Goal: Task Accomplishment & Management: Complete application form

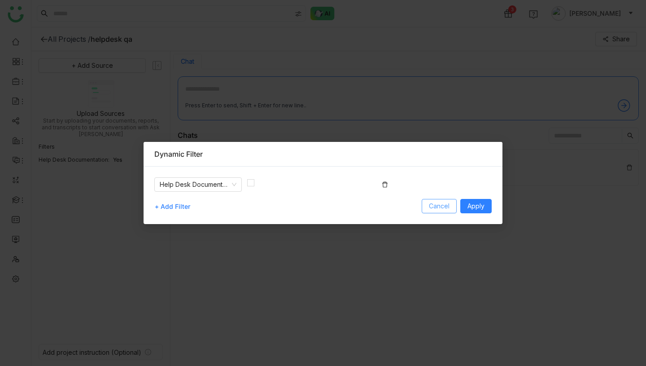
click at [442, 208] on span "Cancel" at bounding box center [439, 206] width 21 height 10
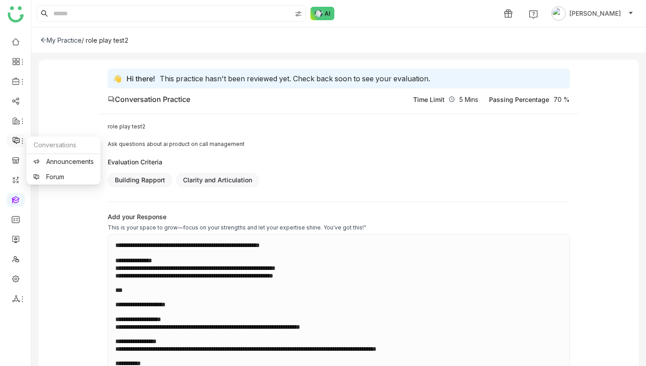
click at [15, 141] on icon at bounding box center [16, 140] width 8 height 8
click at [324, 13] on img at bounding box center [322, 13] width 24 height 13
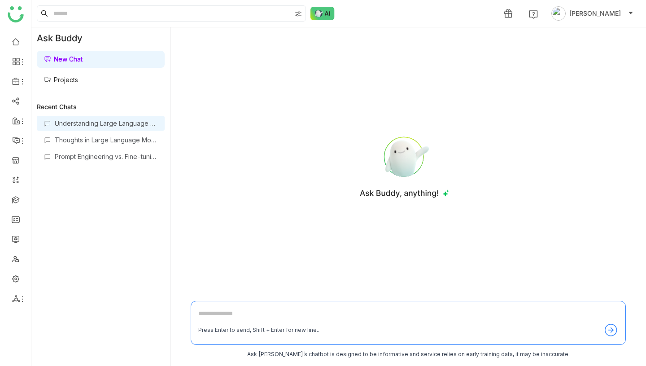
click at [127, 124] on div "Understanding Large Language Models in Hermes" at bounding box center [106, 123] width 103 height 8
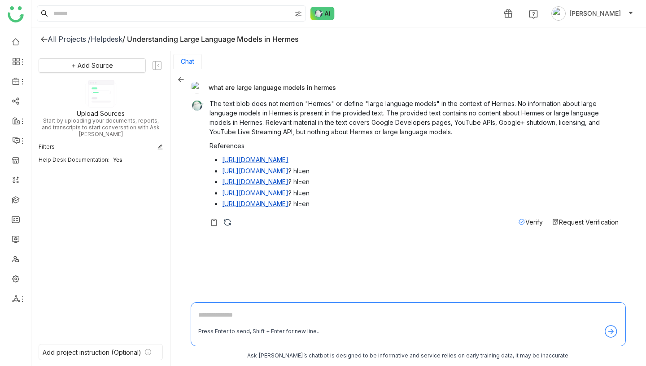
click at [248, 315] on textarea at bounding box center [408, 317] width 420 height 14
click at [181, 78] on icon at bounding box center [181, 79] width 6 height 6
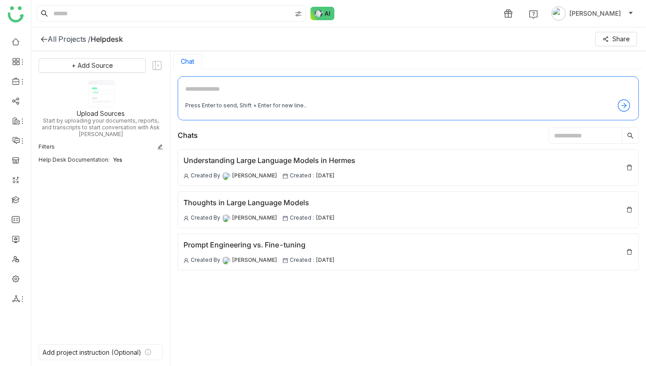
click at [224, 89] on textarea at bounding box center [408, 91] width 446 height 14
type textarea "**********"
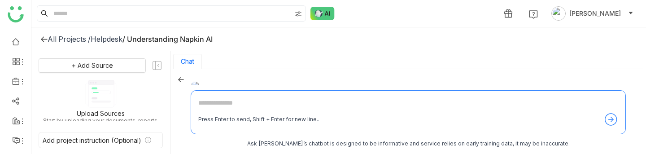
click at [261, 103] on textarea at bounding box center [408, 105] width 420 height 14
type textarea "**********"
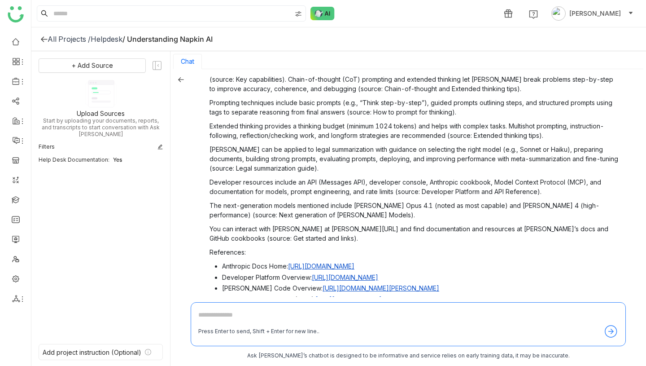
scroll to position [227, 0]
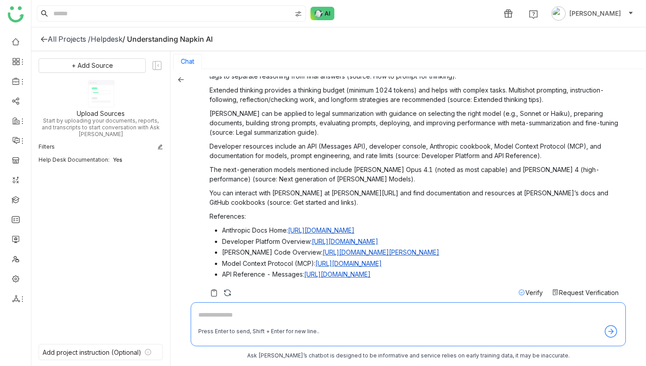
click at [319, 153] on textarea at bounding box center [408, 317] width 420 height 14
type textarea "**********"
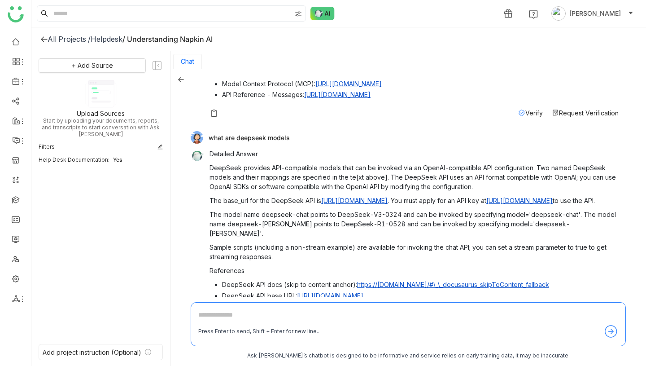
scroll to position [399, 0]
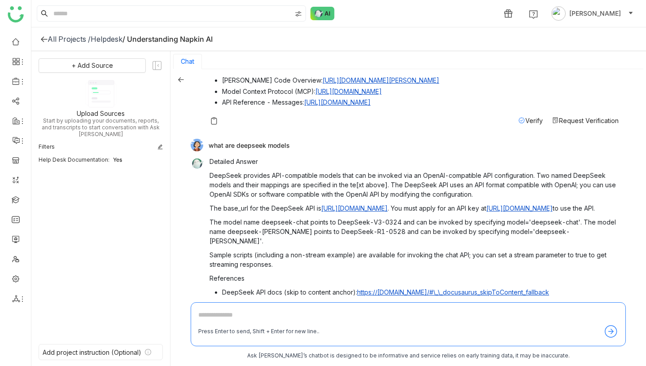
click at [181, 79] on icon at bounding box center [181, 79] width 6 height 5
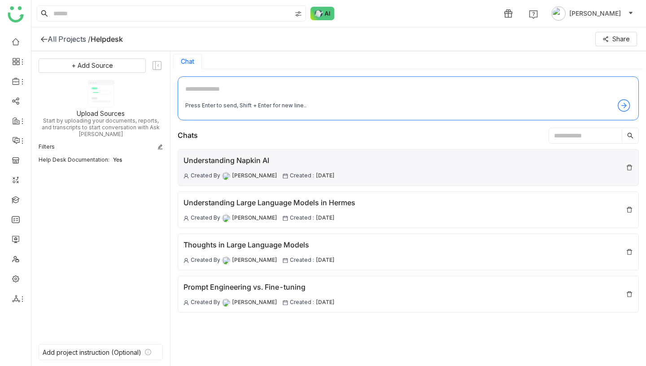
click at [299, 153] on div "Understanding Napkin AI Created By Vikash Prasad Created : 10 Oct , 2025" at bounding box center [258, 167] width 151 height 25
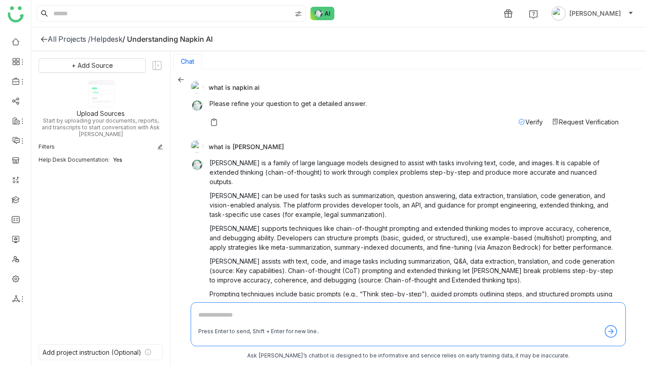
click at [179, 79] on icon at bounding box center [181, 79] width 6 height 5
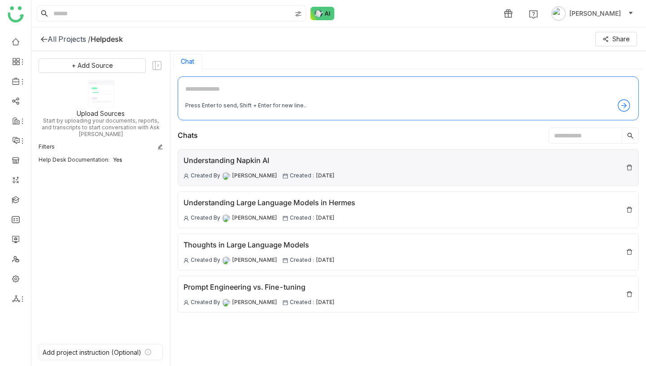
click at [347, 153] on div "Understanding Napkin AI Created By Vikash Prasad Created : 10 Oct , 2025" at bounding box center [408, 167] width 461 height 37
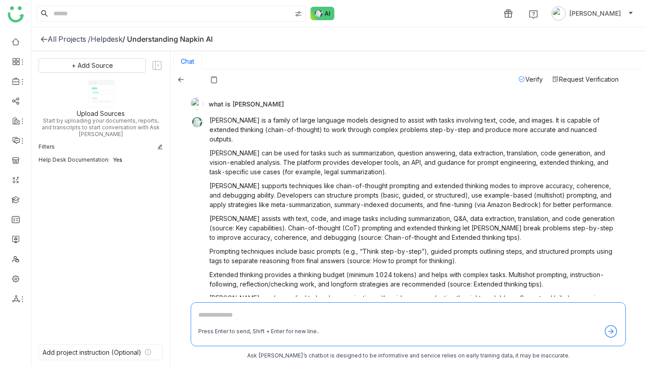
scroll to position [35, 0]
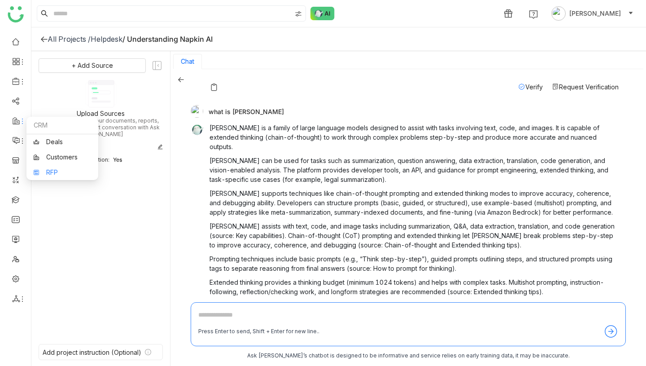
click at [46, 153] on link "RFP" at bounding box center [62, 172] width 58 height 6
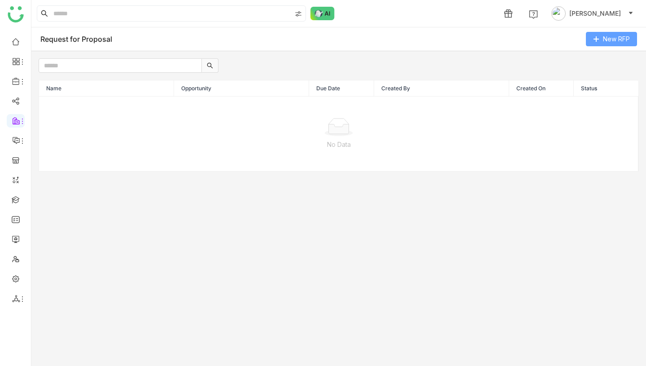
click at [627, 38] on span "New RFP" at bounding box center [616, 39] width 27 height 10
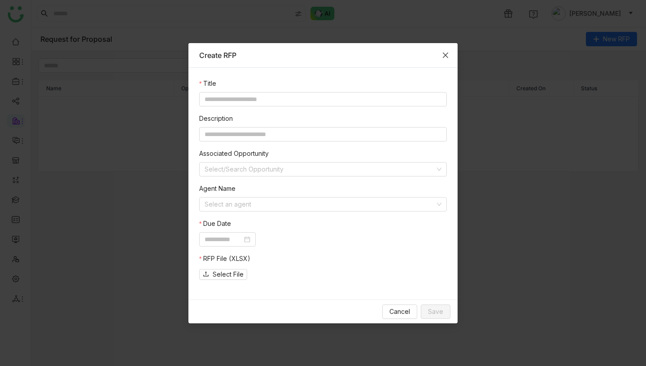
click at [441, 54] on span "Close" at bounding box center [445, 55] width 24 height 24
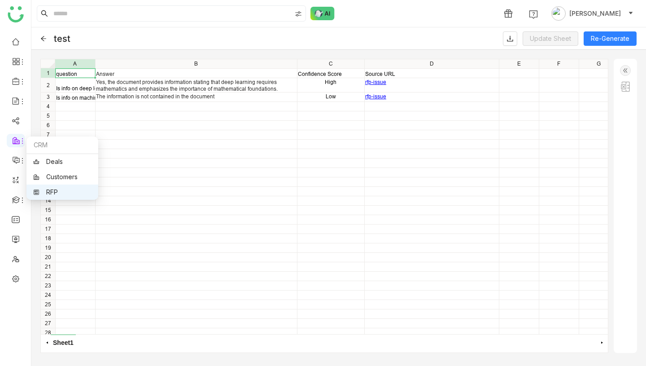
click at [61, 194] on link "RFP" at bounding box center [62, 192] width 58 height 6
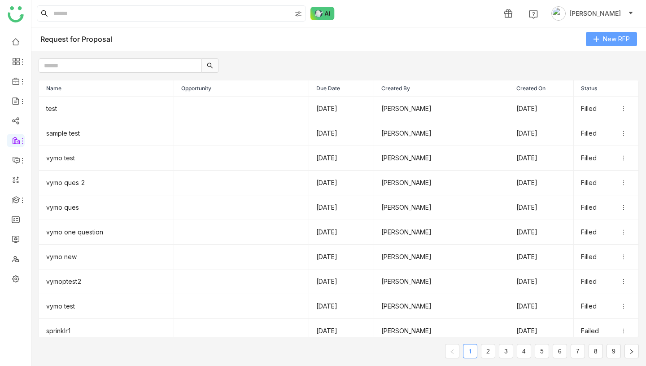
click at [617, 38] on span "New RFP" at bounding box center [616, 39] width 27 height 10
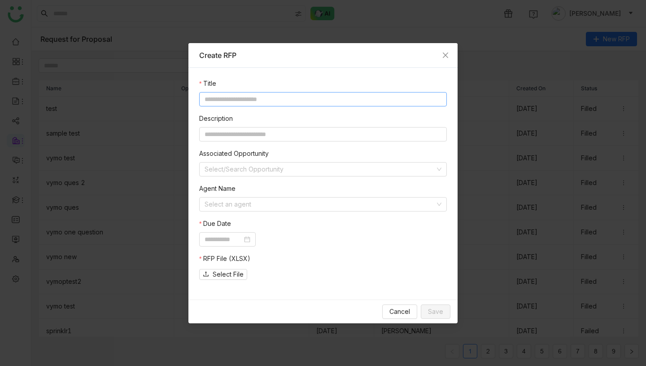
click at [328, 93] on input at bounding box center [323, 99] width 248 height 14
type input "********"
click at [241, 205] on input at bounding box center [320, 203] width 231 height 13
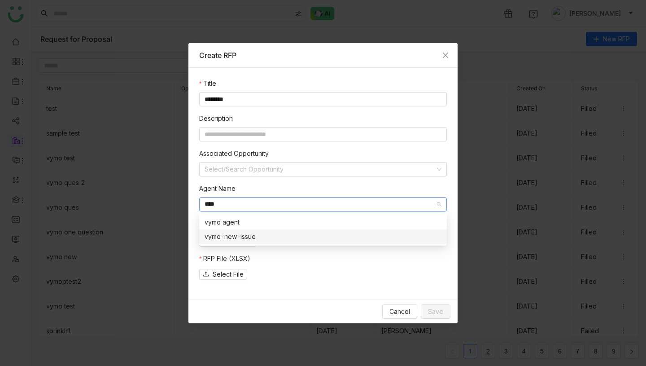
type input "****"
click at [258, 235] on div "vymo-new-issue" at bounding box center [323, 236] width 237 height 10
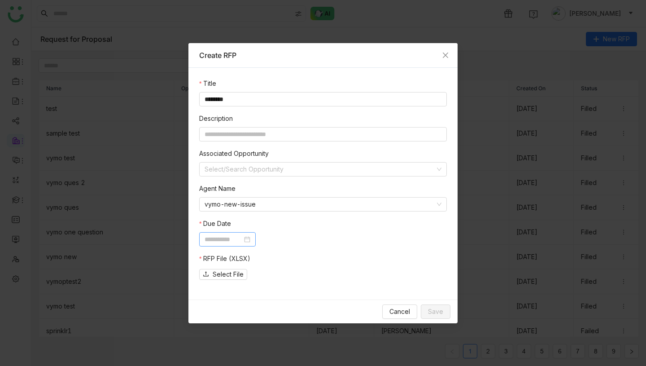
click at [237, 239] on input at bounding box center [224, 239] width 38 height 10
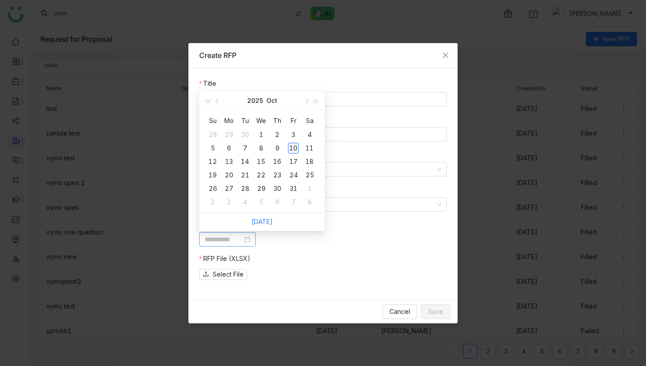
click at [298, 148] on div "10" at bounding box center [293, 148] width 11 height 11
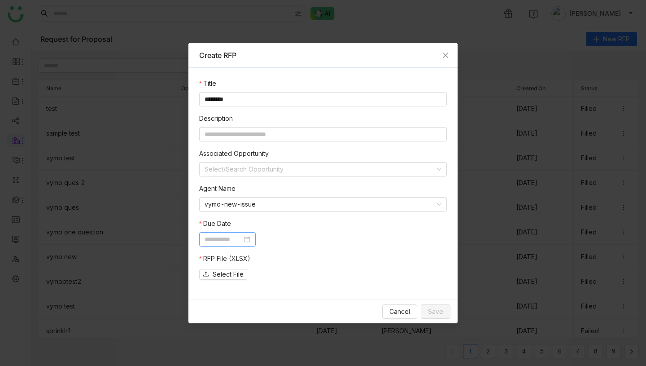
type input "**********"
click at [218, 275] on span "Select File" at bounding box center [228, 274] width 31 height 10
click at [444, 312] on button "Save" at bounding box center [436, 311] width 30 height 14
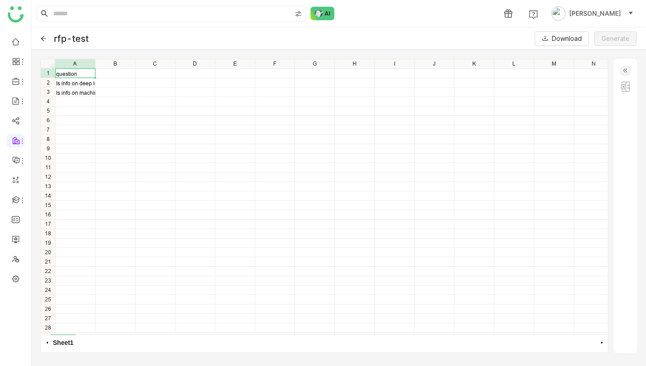
click at [625, 71] on img at bounding box center [625, 70] width 11 height 11
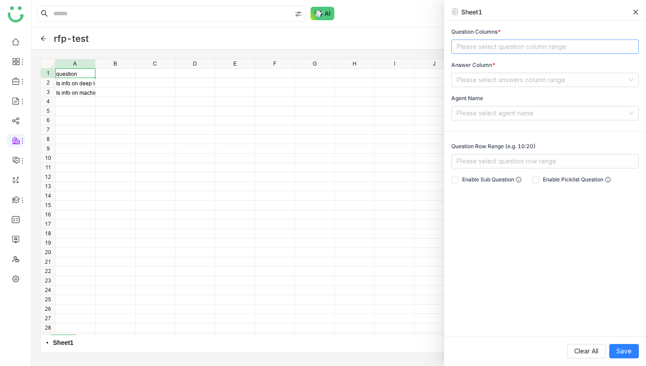
click at [507, 50] on nz-select-top-control "Please select question column range" at bounding box center [545, 46] width 188 height 14
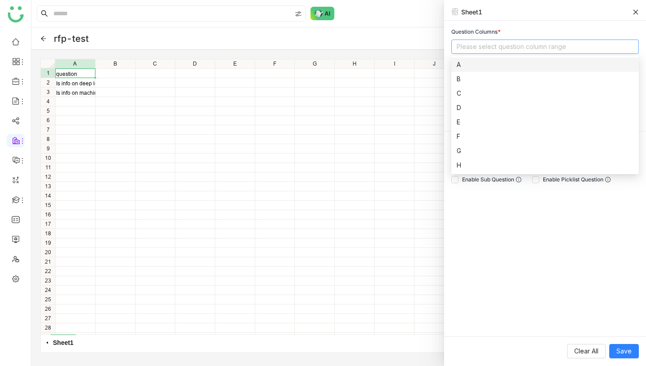
click at [486, 70] on nz-option-item "A" at bounding box center [545, 64] width 188 height 14
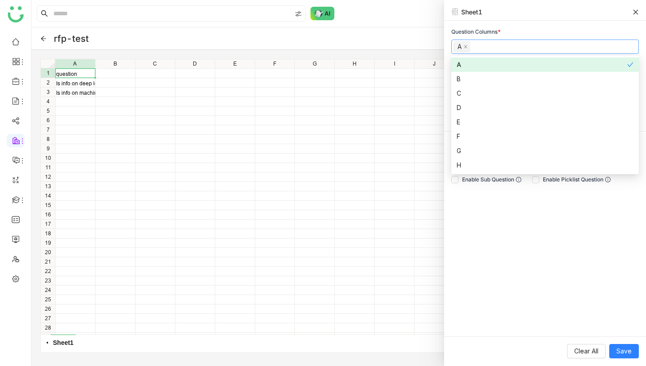
click at [522, 26] on div "Question Columns * A Answer Column * Please select answers column range Agent N…" at bounding box center [545, 178] width 202 height 315
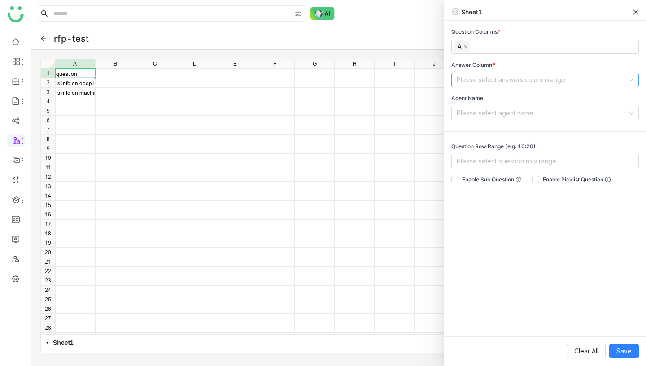
click at [490, 76] on input at bounding box center [542, 79] width 170 height 13
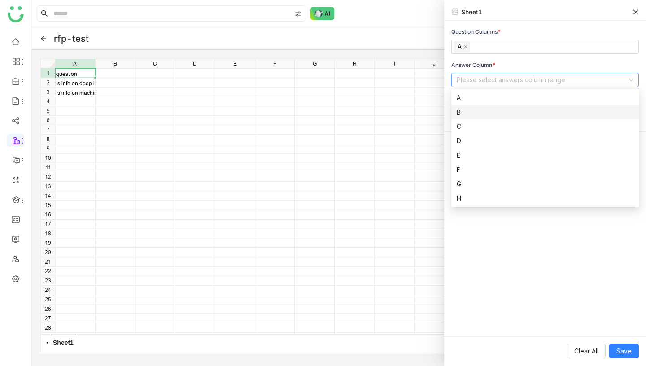
click at [473, 114] on div "B" at bounding box center [545, 112] width 177 height 10
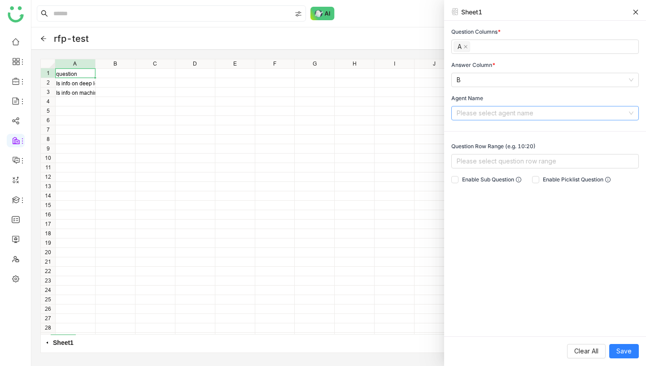
click at [507, 110] on input at bounding box center [542, 112] width 170 height 13
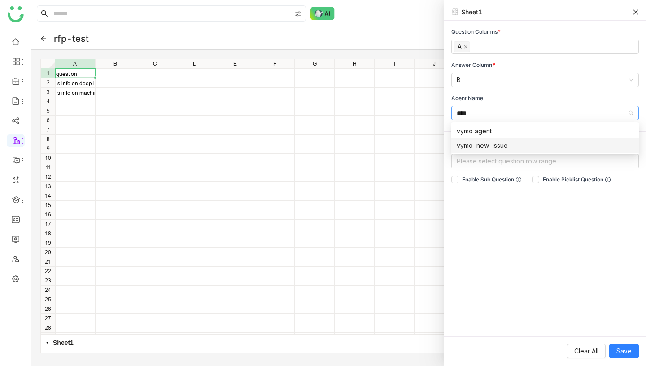
type input "****"
click at [507, 143] on div "vymo-new-issue" at bounding box center [545, 145] width 177 height 10
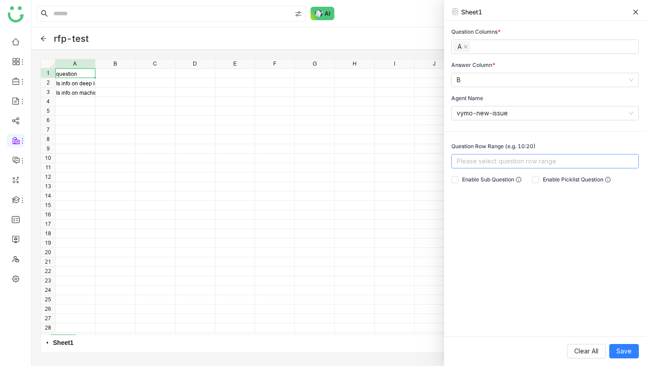
click at [512, 158] on nz-select-top-control "Please select question row range" at bounding box center [545, 161] width 188 height 14
type input "***"
click at [496, 183] on div "2:3" at bounding box center [545, 179] width 177 height 10
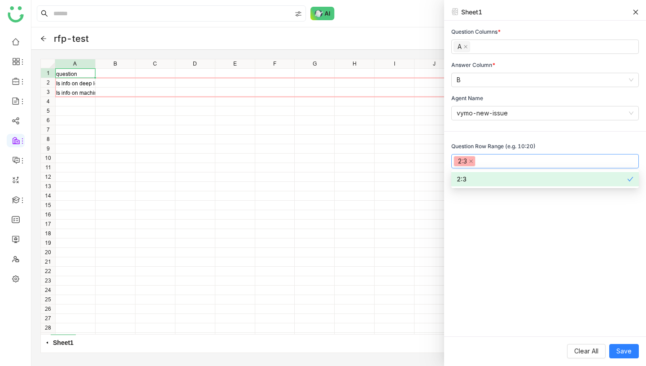
click at [543, 286] on div "Question Columns * A Answer Column * B Agent Name vymo-new-issue Question Row R…" at bounding box center [545, 178] width 202 height 315
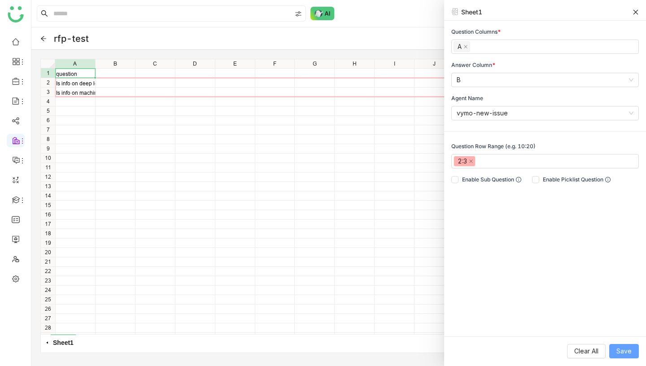
click at [619, 353] on span "Save" at bounding box center [623, 351] width 15 height 10
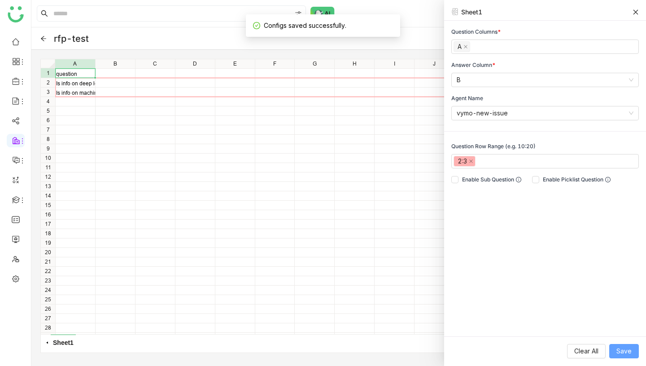
click at [619, 352] on span "Save" at bounding box center [623, 351] width 15 height 10
click at [637, 11] on icon at bounding box center [635, 11] width 5 height 5
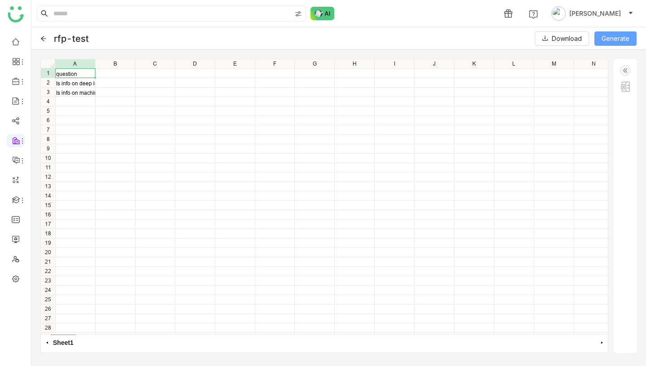
click at [618, 34] on span "Generate" at bounding box center [616, 39] width 28 height 10
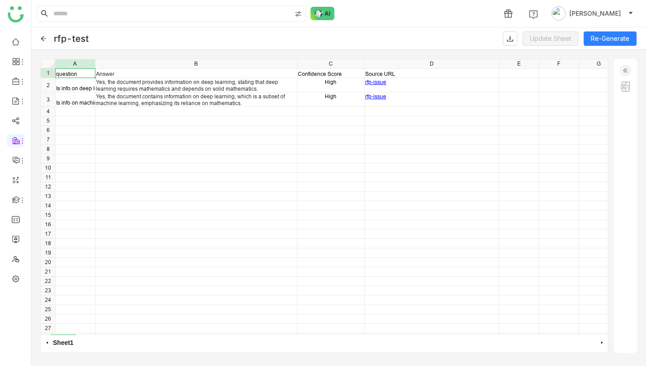
click at [43, 36] on icon at bounding box center [43, 38] width 6 height 6
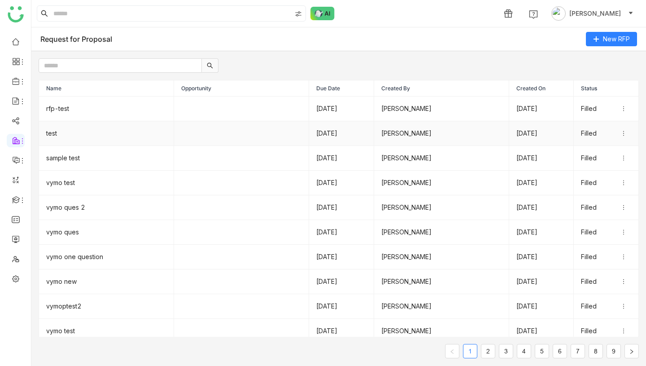
click at [88, 128] on td "test" at bounding box center [106, 133] width 135 height 25
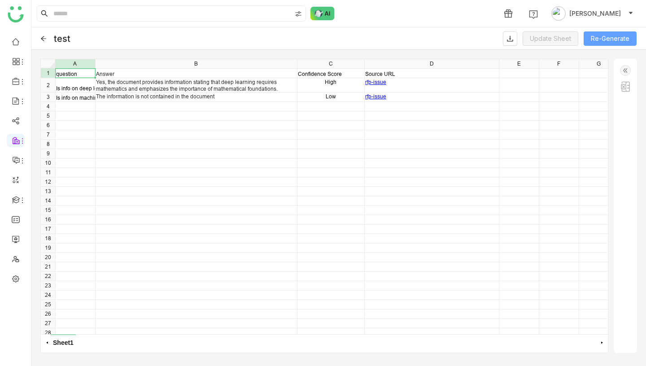
click at [603, 36] on button "Re-Generate" at bounding box center [610, 38] width 53 height 14
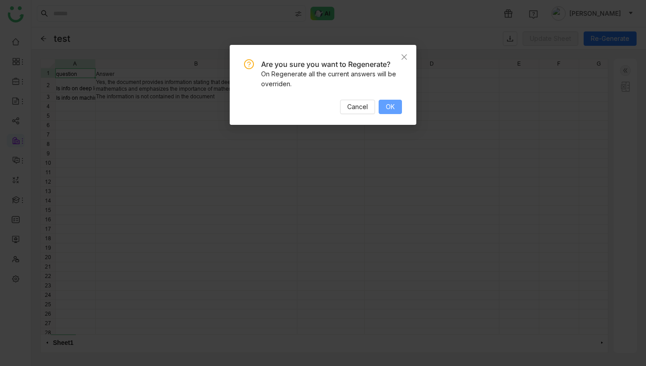
click at [396, 108] on button "OK" at bounding box center [390, 107] width 23 height 14
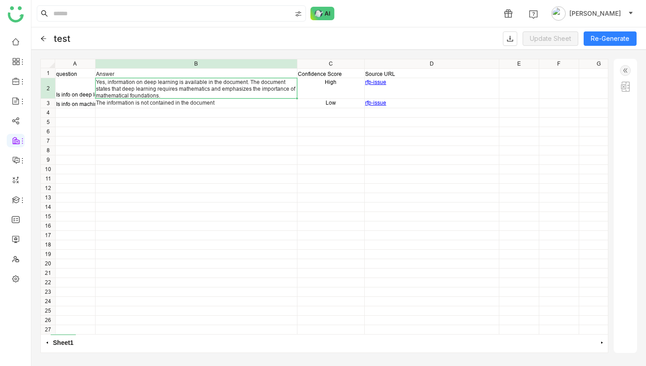
click at [198, 86] on div "Yes, information on deep learning is available in the document. The document st…" at bounding box center [196, 89] width 201 height 20
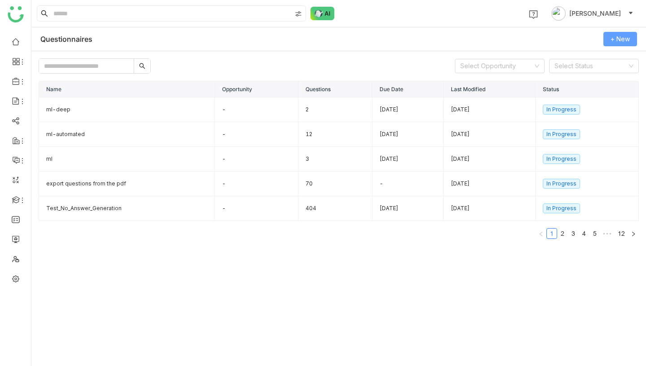
click at [625, 36] on span "+ New" at bounding box center [620, 39] width 19 height 10
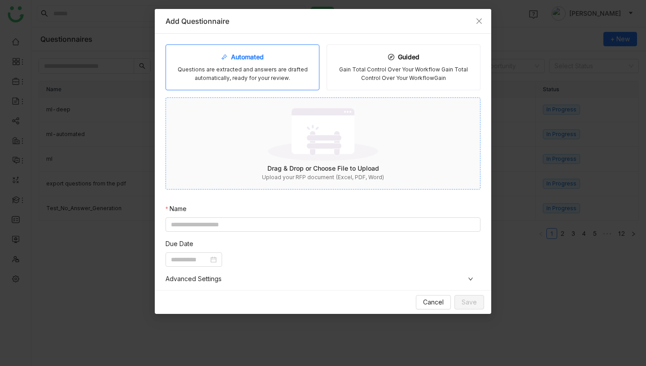
click at [305, 146] on img at bounding box center [323, 134] width 110 height 58
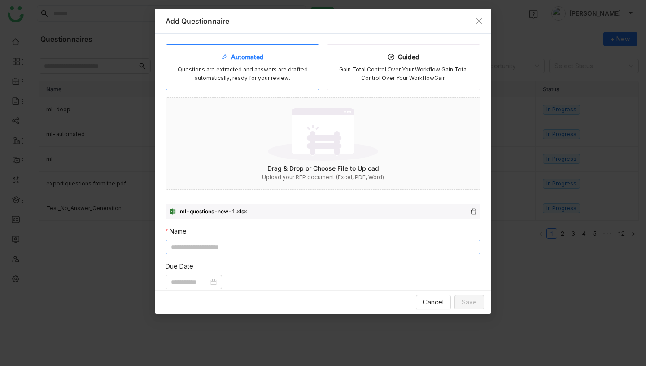
click at [275, 249] on input at bounding box center [323, 247] width 315 height 14
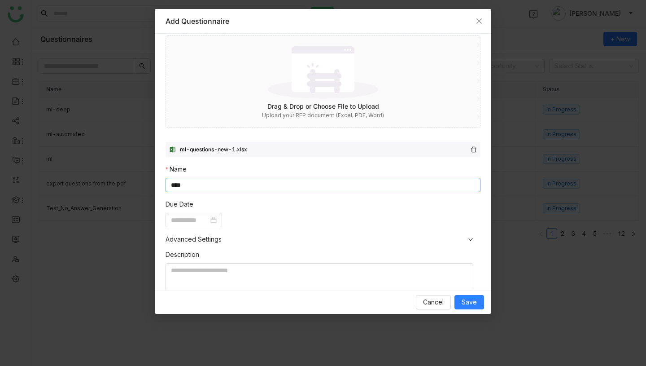
scroll to position [75, 0]
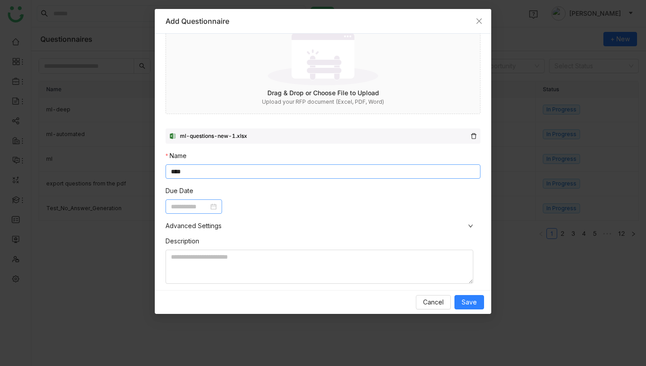
type input "****"
click at [191, 207] on input at bounding box center [190, 206] width 38 height 10
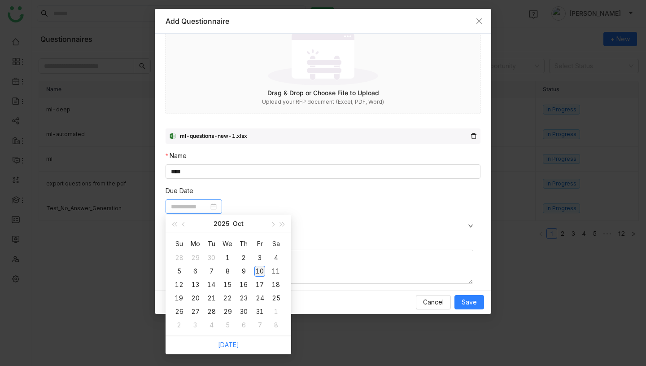
click at [258, 274] on div "10" at bounding box center [259, 271] width 11 height 11
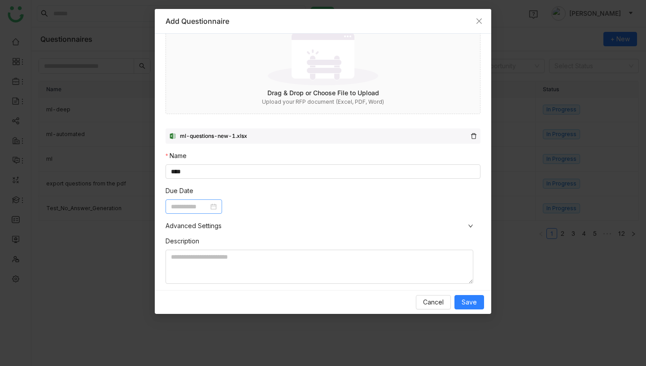
type input "**********"
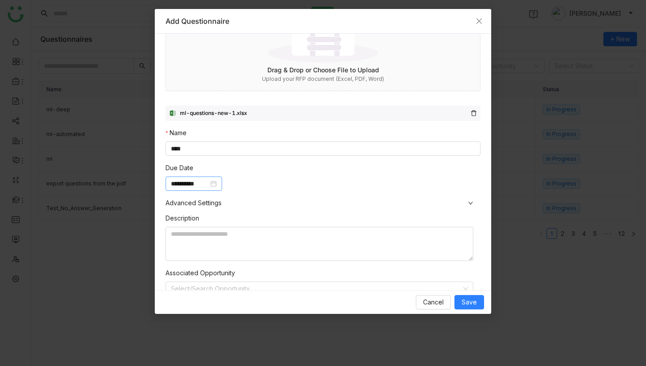
scroll to position [99, 0]
